Goal: Entertainment & Leisure: Browse casually

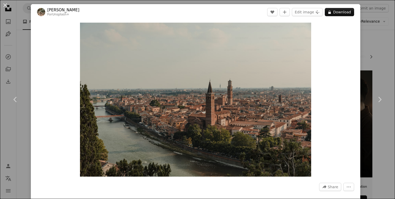
scroll to position [411, 0]
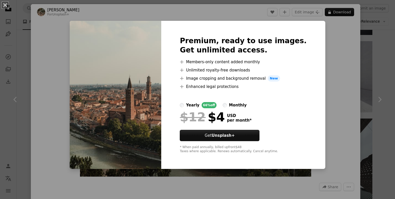
click at [143, 60] on img at bounding box center [116, 95] width 92 height 148
click at [294, 44] on div "Premium, ready to use images. Get unlimited access. A plus sign Members-only co…" at bounding box center [243, 95] width 164 height 148
click at [104, 62] on img at bounding box center [116, 95] width 92 height 148
click at [128, 75] on img at bounding box center [116, 95] width 92 height 148
click at [269, 42] on h2 "Premium, ready to use images. Get unlimited access." at bounding box center [243, 45] width 127 height 19
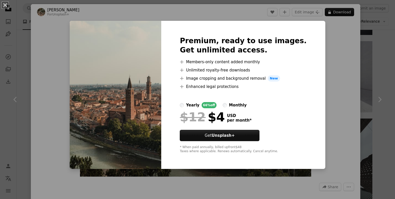
drag, startPoint x: 346, startPoint y: 111, endPoint x: 341, endPoint y: 111, distance: 4.6
click at [345, 111] on div "An X shape Premium, ready to use images. Get unlimited access. A plus sign Memb…" at bounding box center [197, 99] width 395 height 199
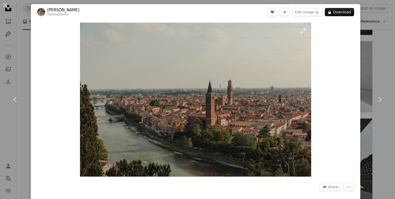
click at [300, 30] on img "Zoom in on this image" at bounding box center [195, 100] width 231 height 154
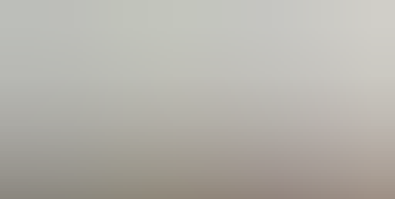
scroll to position [30, 0]
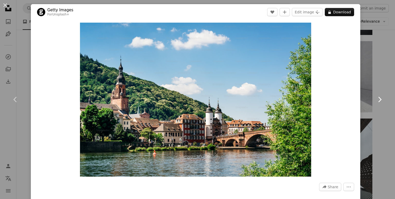
click at [378, 99] on icon "Chevron right" at bounding box center [379, 99] width 8 height 8
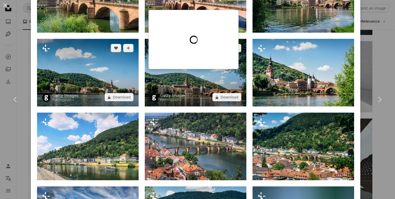
scroll to position [437, 0]
